Goal: Task Accomplishment & Management: Use online tool/utility

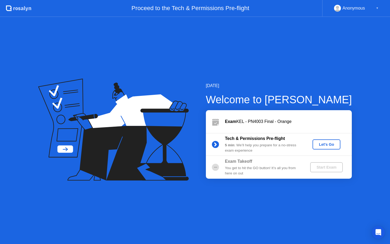
click at [324, 143] on div "Let's Go" at bounding box center [327, 144] width 24 height 4
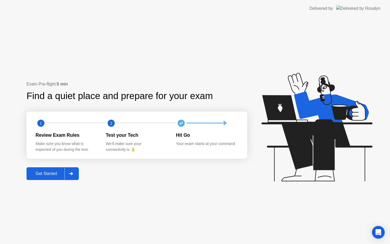
click at [40, 175] on div "Get Started" at bounding box center [46, 173] width 36 height 5
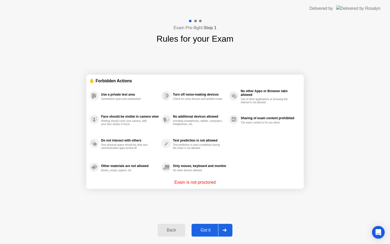
click at [202, 228] on div "Got it" at bounding box center [205, 230] width 25 height 5
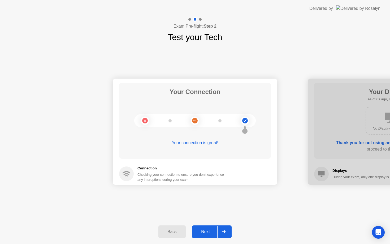
click at [205, 234] on div "Next" at bounding box center [206, 231] width 24 height 5
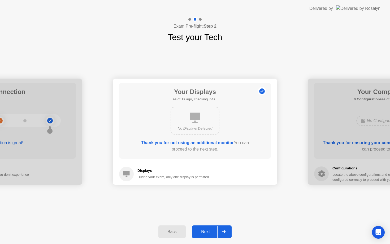
click at [205, 233] on div "Next" at bounding box center [206, 231] width 24 height 5
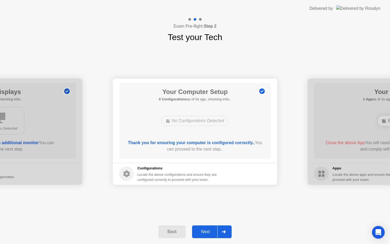
click at [205, 233] on div "Next" at bounding box center [206, 231] width 24 height 5
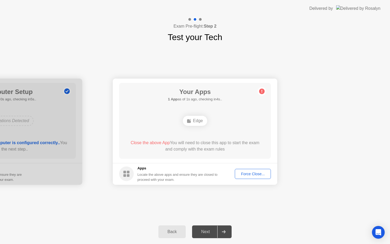
click at [205, 233] on div "Next" at bounding box center [206, 231] width 24 height 5
click at [256, 174] on div "Force Close..." at bounding box center [253, 174] width 32 height 4
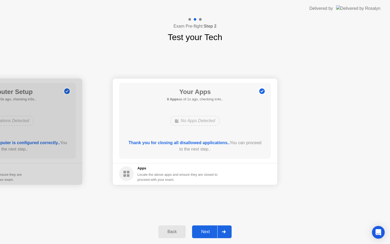
click at [206, 231] on div "Next" at bounding box center [206, 231] width 24 height 5
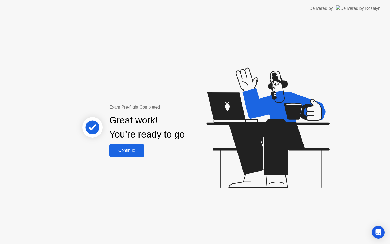
click at [116, 154] on button "Continue" at bounding box center [126, 150] width 35 height 13
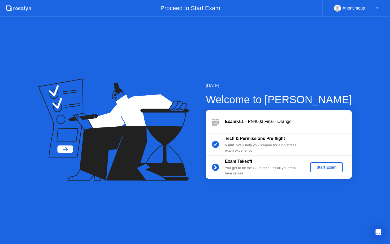
click at [324, 168] on div "Start Exam" at bounding box center [326, 167] width 28 height 4
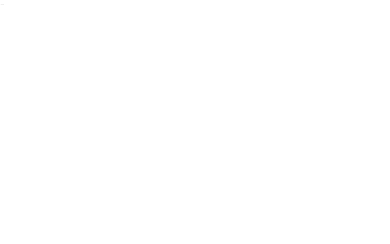
click div "End Proctoring Session"
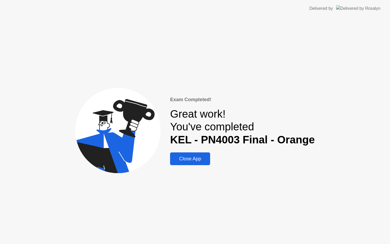
click at [203, 156] on div "Close App" at bounding box center [190, 159] width 37 height 6
